Goal: Communication & Community: Share content

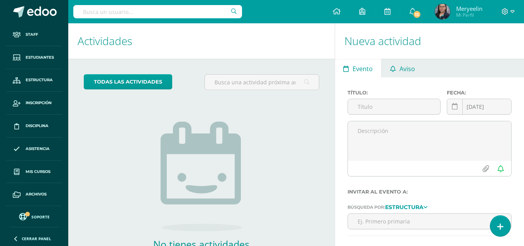
click at [405, 71] on span "Aviso" at bounding box center [408, 68] width 16 height 19
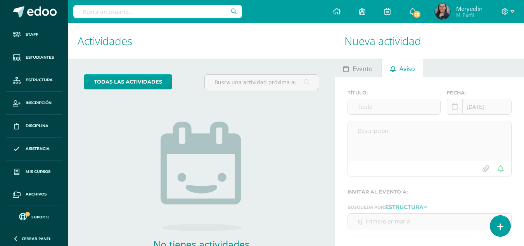
scroll to position [53, 0]
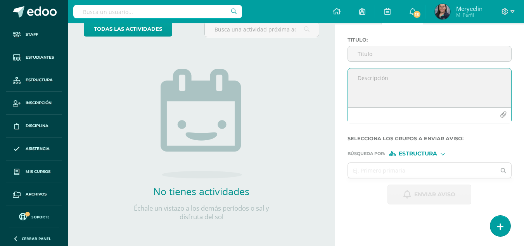
click at [389, 74] on textarea at bounding box center [429, 87] width 163 height 39
paste textarea "Lore Ipsumdo Sitamet, Co adi elitsed do eiusm temp inc utl etdolor mag ali enim…"
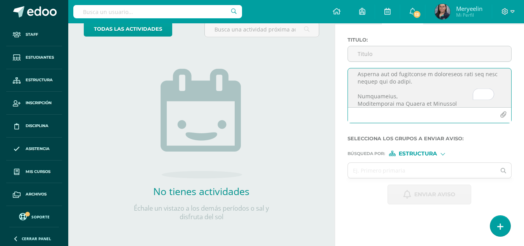
scroll to position [291, 0]
click at [406, 97] on textarea "To enrich screen reader interactions, please activate Accessibility in Grammarl…" at bounding box center [429, 87] width 163 height 39
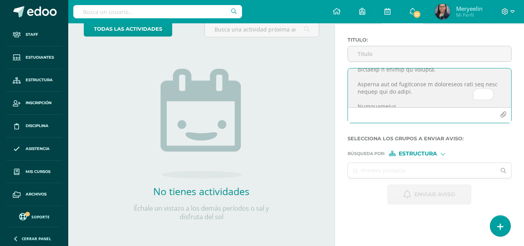
scroll to position [0, 0]
click at [379, 87] on textarea "To enrich screen reader interactions, please activate Accessibility in Grammarl…" at bounding box center [429, 87] width 163 height 39
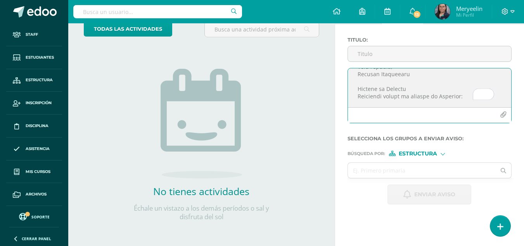
click at [415, 90] on textarea "To enrich screen reader interactions, please activate Accessibility in Grammarl…" at bounding box center [429, 87] width 163 height 39
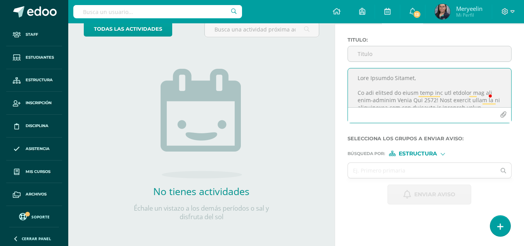
click at [394, 78] on textarea "To enrich screen reader interactions, please activate Accessibility in Grammarl…" at bounding box center [429, 87] width 163 height 39
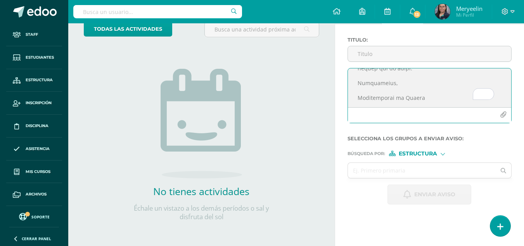
type textarea "Lore Ipsumdolor Sitamet, Co adi elitsed do eiusm temp inc utl etdolor mag ali e…"
click at [508, 114] on button "button" at bounding box center [503, 114] width 15 height 15
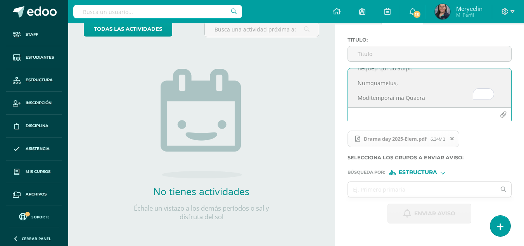
scroll to position [52, 0]
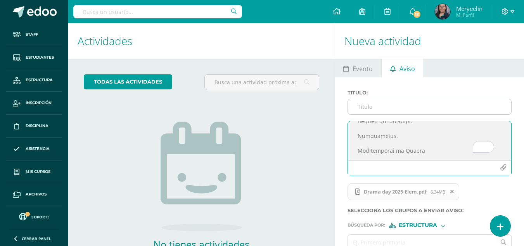
click at [465, 103] on input "Titulo :" at bounding box center [429, 106] width 163 height 15
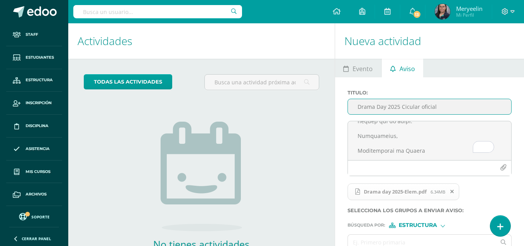
click at [405, 106] on input "Drama Day 2025 Cicular oficial" at bounding box center [429, 106] width 163 height 15
click at [455, 106] on input "Drama Day 2025 Circular oficial" at bounding box center [429, 106] width 163 height 15
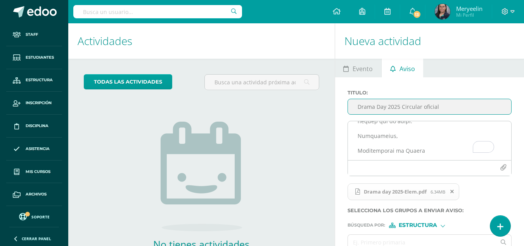
scroll to position [53, 0]
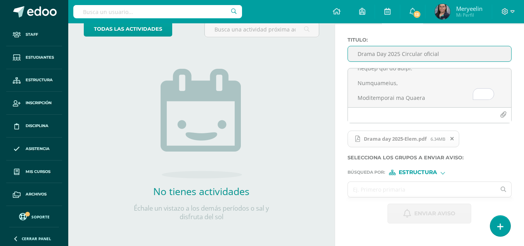
type input "Drama Day 2025 Circular oficial"
click at [424, 189] on input "text" at bounding box center [422, 189] width 148 height 15
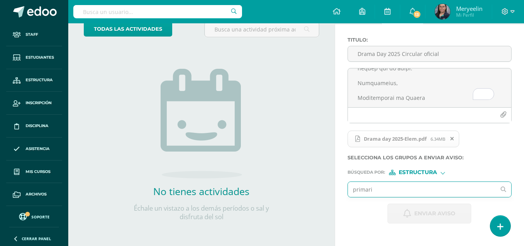
type input "primaria"
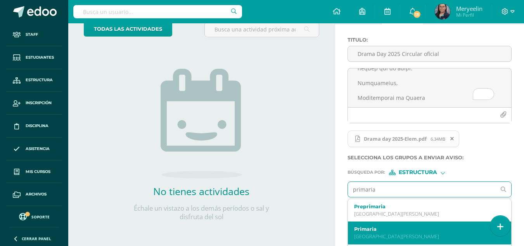
click at [402, 227] on label "Primaria" at bounding box center [426, 229] width 145 height 6
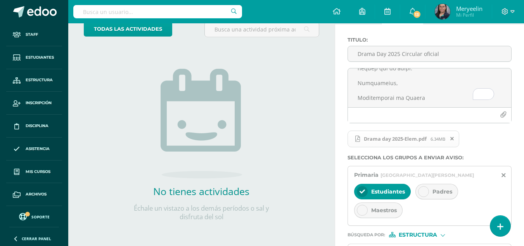
click at [423, 187] on div at bounding box center [423, 191] width 11 height 11
click at [363, 211] on icon at bounding box center [362, 209] width 5 height 5
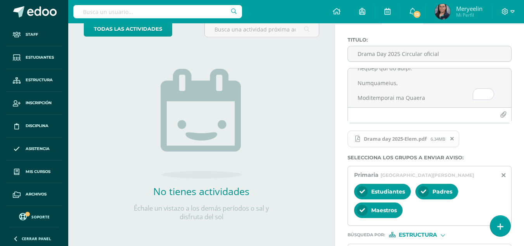
click at [490, 152] on div "Drama day 2025-Elem.pdf 6.34MB" at bounding box center [428, 141] width 164 height 25
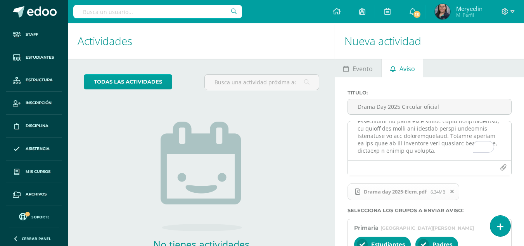
scroll to position [200, 0]
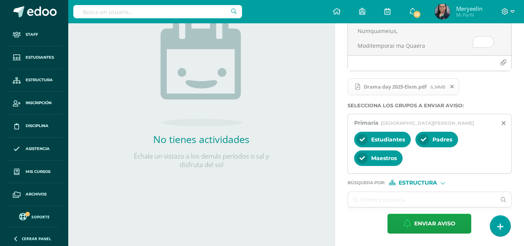
click at [431, 182] on span "Estructura" at bounding box center [418, 182] width 38 height 4
click at [430, 201] on span "Persona" at bounding box center [421, 203] width 28 height 4
click at [425, 199] on input "text" at bounding box center [422, 199] width 148 height 15
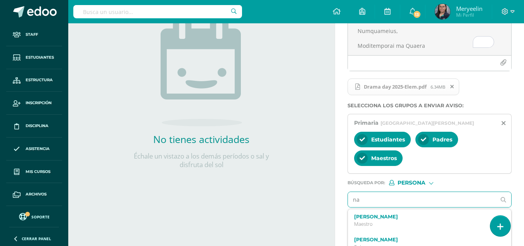
type input "n"
type input "meryeelin"
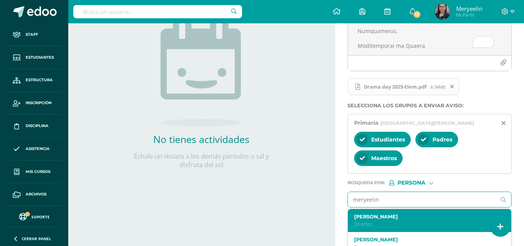
click at [390, 217] on label "[PERSON_NAME]" at bounding box center [426, 216] width 145 height 6
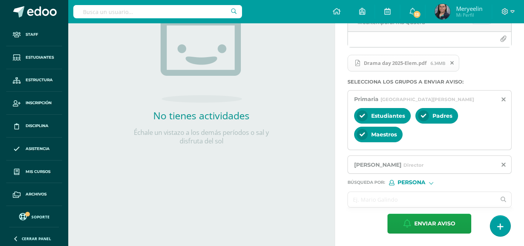
click at [433, 202] on input "text" at bounding box center [422, 199] width 148 height 15
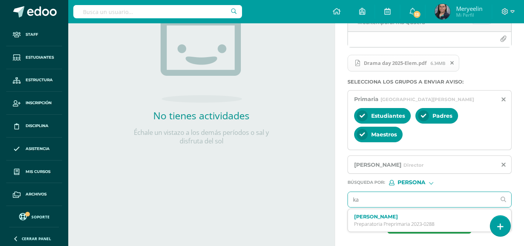
type input "k"
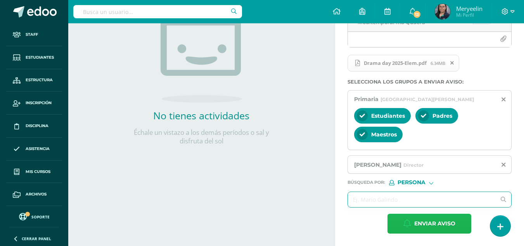
click at [437, 218] on span "Enviar aviso" at bounding box center [434, 223] width 41 height 19
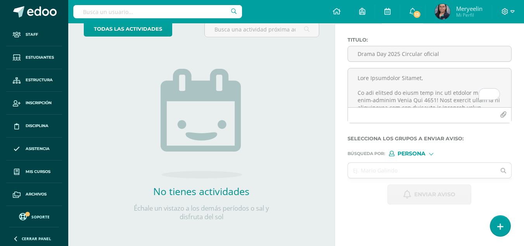
scroll to position [0, 0]
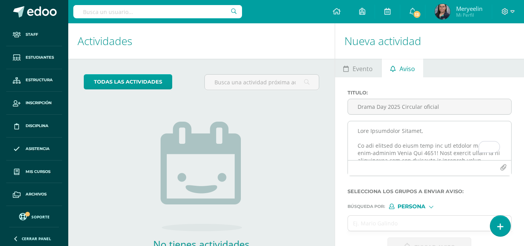
click at [385, 128] on textarea "To enrich screen reader interactions, please activate Accessibility in Grammarl…" at bounding box center [429, 140] width 163 height 39
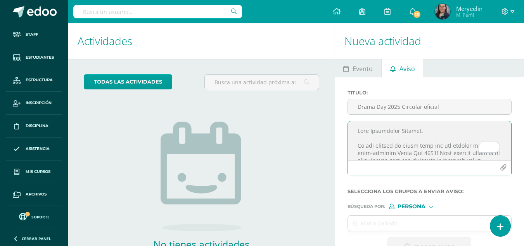
click at [385, 128] on textarea "To enrich screen reader interactions, please activate Accessibility in Grammarl…" at bounding box center [429, 140] width 163 height 39
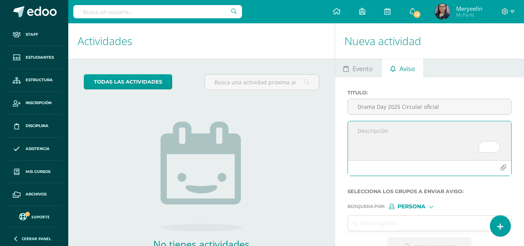
paste textarea "Lore Ipsumdolor Sitamet, Co adi elitsed do eiusm temp inc utl etdolor mag ali e…"
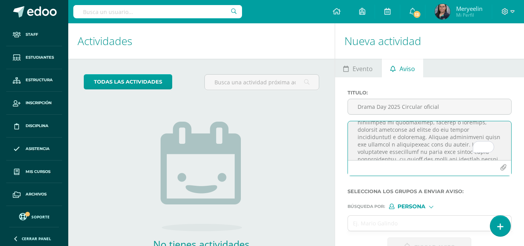
scroll to position [138, 0]
click at [423, 132] on textarea "To enrich screen reader interactions, please activate Accessibility in Grammarl…" at bounding box center [429, 140] width 163 height 39
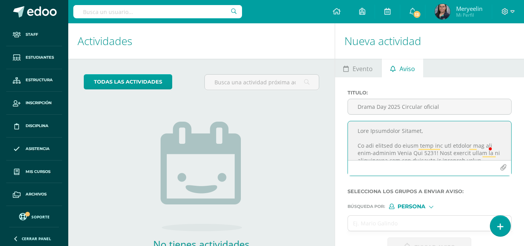
click at [402, 131] on textarea "To enrich screen reader interactions, please activate Accessibility in Grammarl…" at bounding box center [429, 140] width 163 height 39
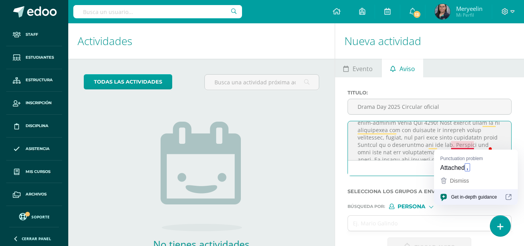
click at [451, 147] on textarea "To enrich screen reader interactions, please activate Accessibility in Grammarl…" at bounding box center [429, 140] width 163 height 39
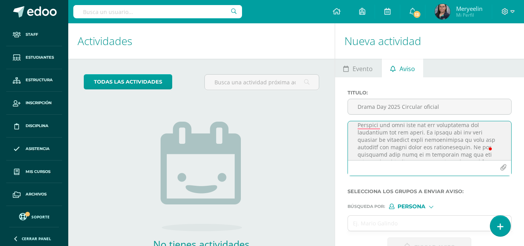
click at [420, 132] on textarea "To enrich screen reader interactions, please activate Accessibility in Grammarl…" at bounding box center [429, 140] width 163 height 39
click at [393, 132] on textarea "To enrich screen reader interactions, please activate Accessibility in Grammarl…" at bounding box center [429, 140] width 163 height 39
click at [388, 140] on textarea "To enrich screen reader interactions, please activate Accessibility in Grammarl…" at bounding box center [429, 140] width 163 height 39
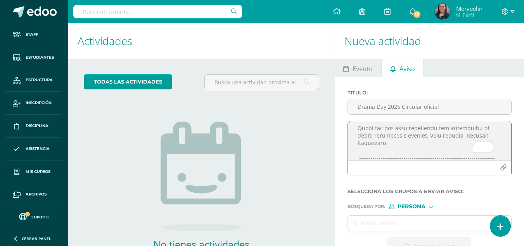
click at [431, 137] on textarea "To enrich screen reader interactions, please activate Accessibility in Grammarl…" at bounding box center [429, 140] width 163 height 39
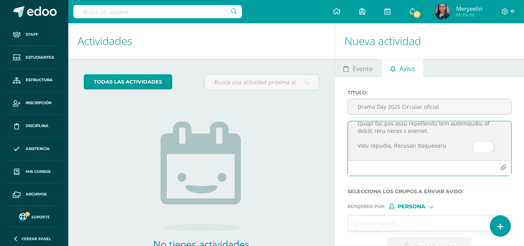
click at [399, 144] on textarea "To enrich screen reader interactions, please activate Accessibility in Grammarl…" at bounding box center [429, 140] width 163 height 39
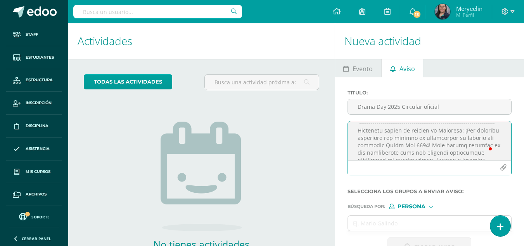
click at [459, 129] on textarea "To enrich screen reader interactions, please activate Accessibility in Grammarl…" at bounding box center [429, 140] width 163 height 39
click at [468, 133] on textarea "To enrich screen reader interactions, please activate Accessibility in Grammarl…" at bounding box center [429, 140] width 163 height 39
click at [479, 144] on textarea "To enrich screen reader interactions, please activate Accessibility in Grammarl…" at bounding box center [429, 140] width 163 height 39
click at [358, 142] on textarea "To enrich screen reader interactions, please activate Accessibility in Grammarl…" at bounding box center [429, 140] width 163 height 39
click at [360, 140] on textarea "To enrich screen reader interactions, please activate Accessibility in Grammarl…" at bounding box center [429, 140] width 163 height 39
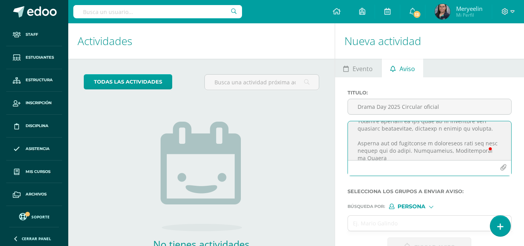
click at [423, 143] on textarea "To enrich screen reader interactions, please activate Accessibility in Grammarl…" at bounding box center [429, 140] width 163 height 39
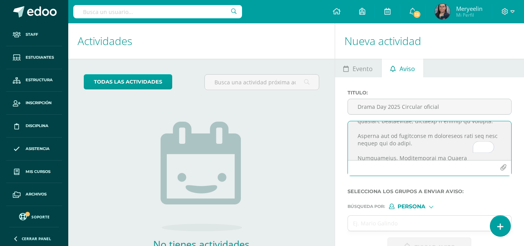
click at [396, 151] on textarea "To enrich screen reader interactions, please activate Accessibility in Grammarl…" at bounding box center [429, 140] width 163 height 39
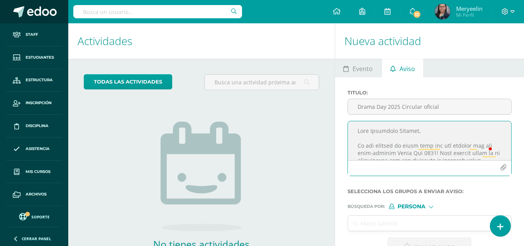
type textarea "Lore Ipsumdolo Sitamet, Co adi elitsed do eiusm temp inc utl etdolor mag ali en…"
click at [385, 107] on input "Drama Day 2025 Circular oficial" at bounding box center [429, 106] width 163 height 15
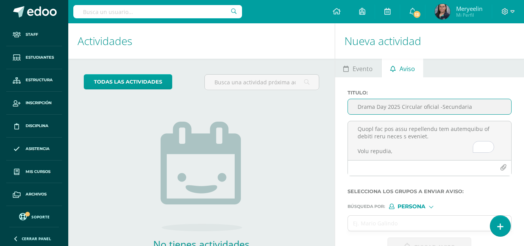
type input "Drama Day 2025 Circular oficial -Secundaria"
click at [422, 203] on div "Búsqueda por : Persona Estructura Persona" at bounding box center [430, 203] width 164 height 12
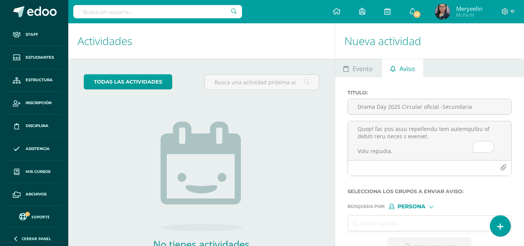
click at [426, 209] on form "Titulo : Drama Day 2025 Circular oficial -Secundaria Selecciona los grupos a en…" at bounding box center [430, 173] width 164 height 167
click at [423, 206] on span "Persona" at bounding box center [412, 206] width 28 height 4
click at [425, 215] on span "Estructura" at bounding box center [427, 216] width 38 height 4
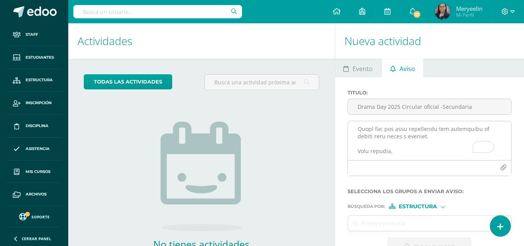
click at [502, 169] on icon "button" at bounding box center [503, 167] width 7 height 7
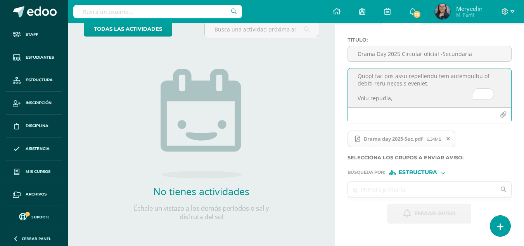
click at [401, 189] on input "text" at bounding box center [422, 189] width 148 height 15
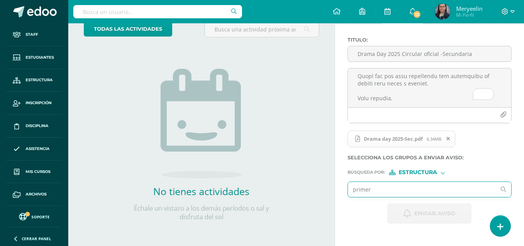
type input "primero"
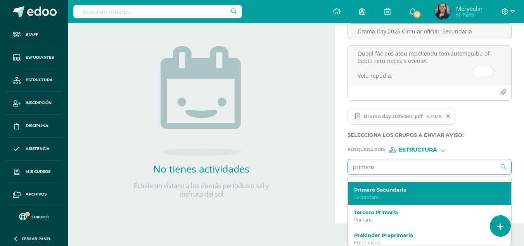
click at [393, 190] on label "Primero Secundaria" at bounding box center [426, 190] width 145 height 6
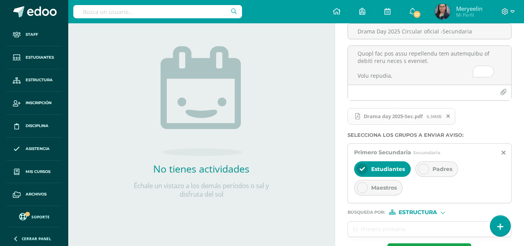
click at [429, 171] on div "Padres" at bounding box center [436, 169] width 43 height 16
click at [366, 183] on div at bounding box center [362, 187] width 11 height 11
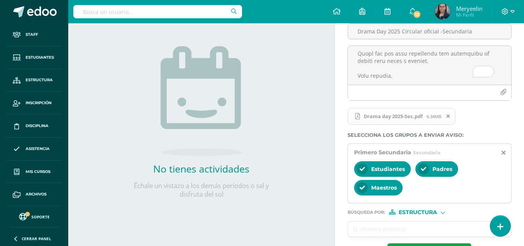
click at [381, 225] on input "text" at bounding box center [422, 228] width 148 height 15
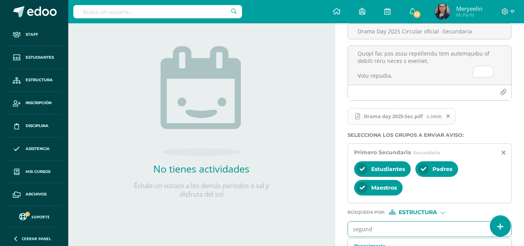
type input "segundo"
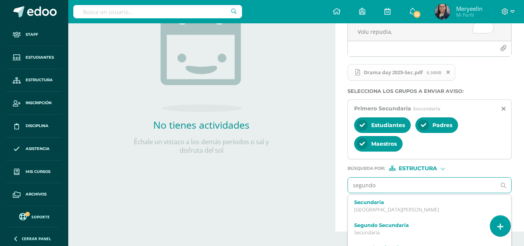
scroll to position [137, 0]
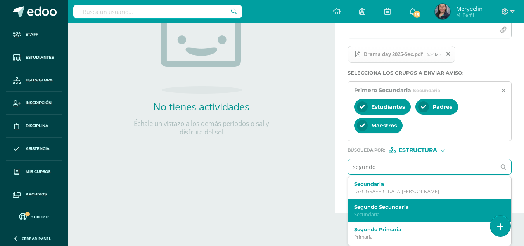
click at [385, 207] on label "Segundo Secundaria" at bounding box center [426, 207] width 145 height 6
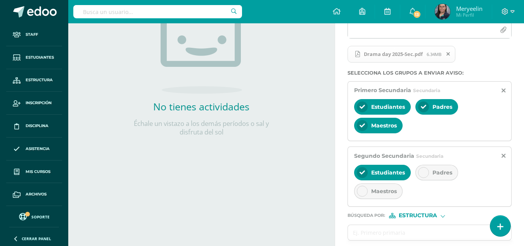
click at [421, 177] on div at bounding box center [423, 172] width 11 height 11
click at [361, 191] on icon at bounding box center [362, 190] width 5 height 5
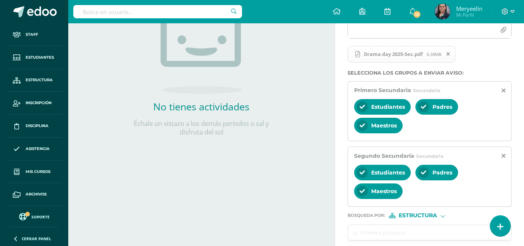
click at [396, 228] on input "text" at bounding box center [422, 232] width 148 height 15
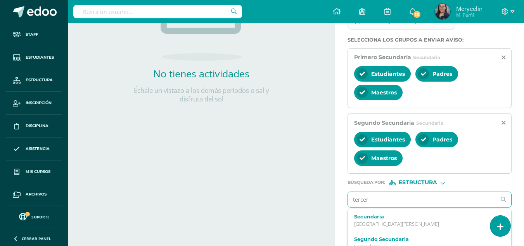
type input "tercero"
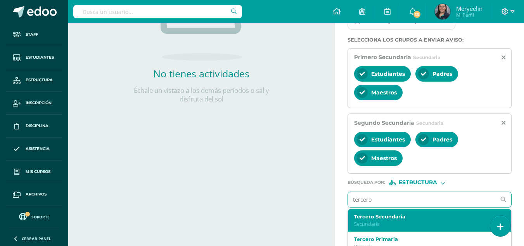
click at [399, 219] on div "Tercero Secundaria Secundaria" at bounding box center [426, 220] width 145 height 14
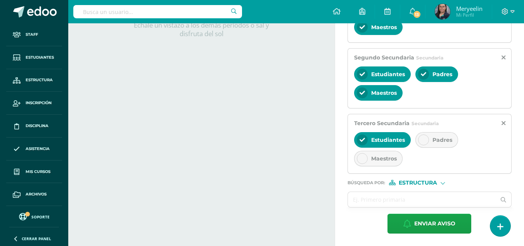
click at [363, 158] on icon at bounding box center [362, 158] width 5 height 5
click at [423, 140] on icon at bounding box center [423, 139] width 5 height 5
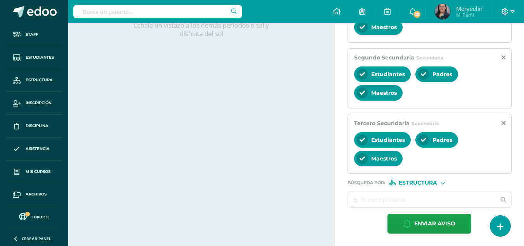
click at [405, 197] on input "text" at bounding box center [422, 199] width 148 height 15
click at [423, 183] on span "Estructura" at bounding box center [418, 182] width 38 height 4
click at [427, 203] on span "Persona" at bounding box center [421, 203] width 28 height 4
click at [412, 201] on input "text" at bounding box center [422, 199] width 148 height 15
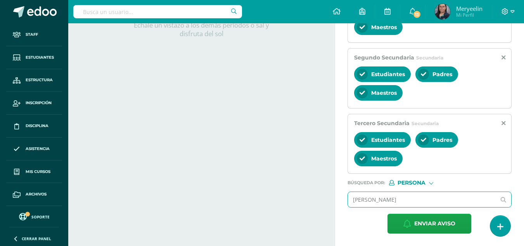
type input "[PERSON_NAME]"
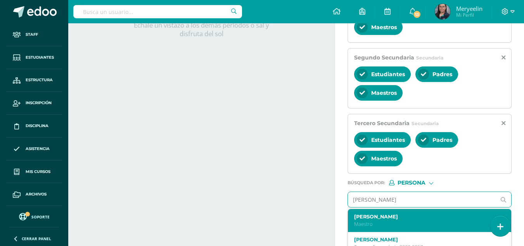
click at [382, 218] on label "[PERSON_NAME]" at bounding box center [426, 216] width 145 height 6
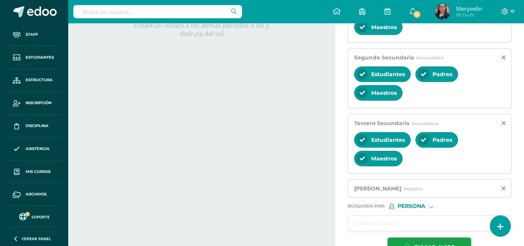
click at [407, 220] on input "text" at bounding box center [422, 222] width 148 height 15
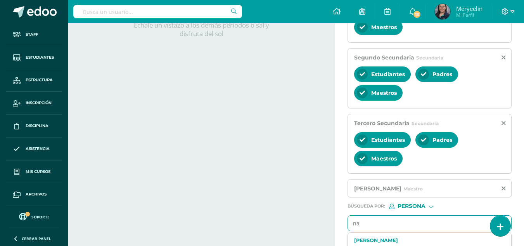
type input "nat"
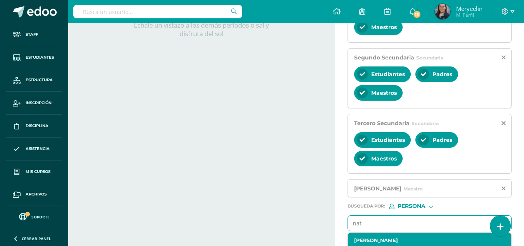
click at [395, 237] on label "[PERSON_NAME]" at bounding box center [426, 240] width 145 height 6
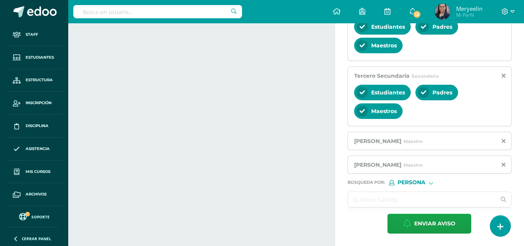
click at [381, 199] on input "text" at bounding box center [422, 199] width 148 height 15
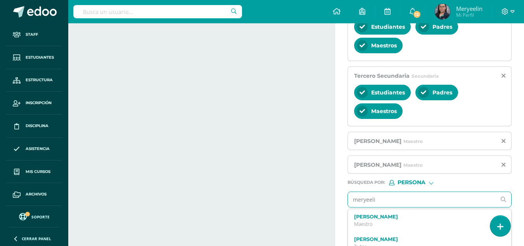
type input "meryeelin"
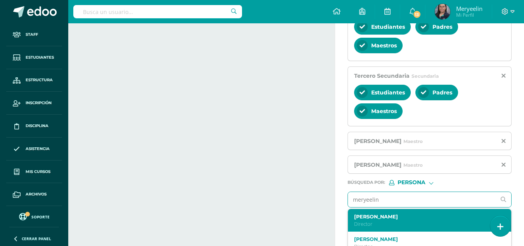
click at [383, 217] on label "[PERSON_NAME]" at bounding box center [426, 216] width 145 height 6
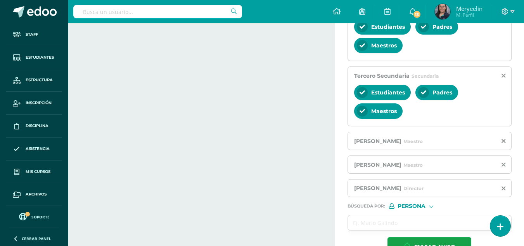
click at [298, 191] on div "Actividades Actividad todas las Actividades No tienes actividades Échale un vis…" at bounding box center [200, 5] width 270 height 528
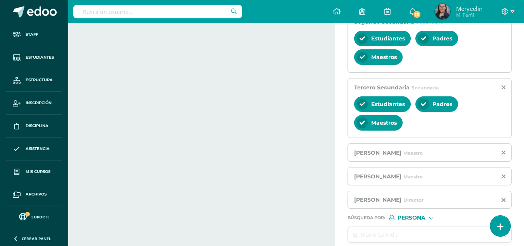
scroll to position [306, 0]
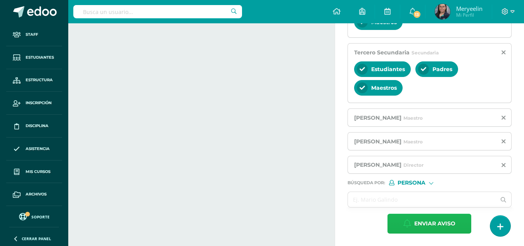
click at [416, 225] on span "Enviar aviso" at bounding box center [434, 223] width 41 height 19
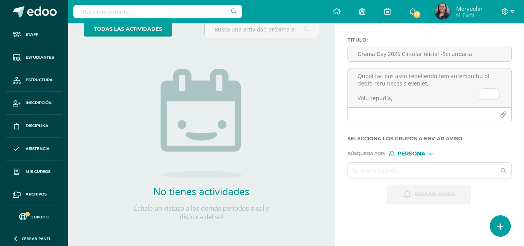
scroll to position [0, 0]
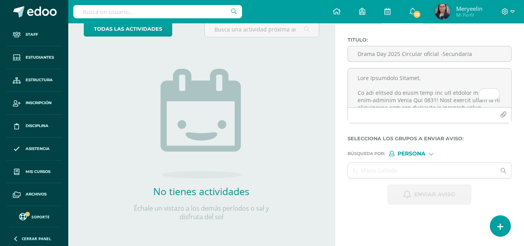
click at [143, 53] on div "No tienes actividades Échale un vistazo a los demás períodos o sal y disfruta d…" at bounding box center [201, 131] width 155 height 177
click at [413, 17] on link "13" at bounding box center [412, 11] width 25 height 23
